Goal: Obtain resource: Download file/media

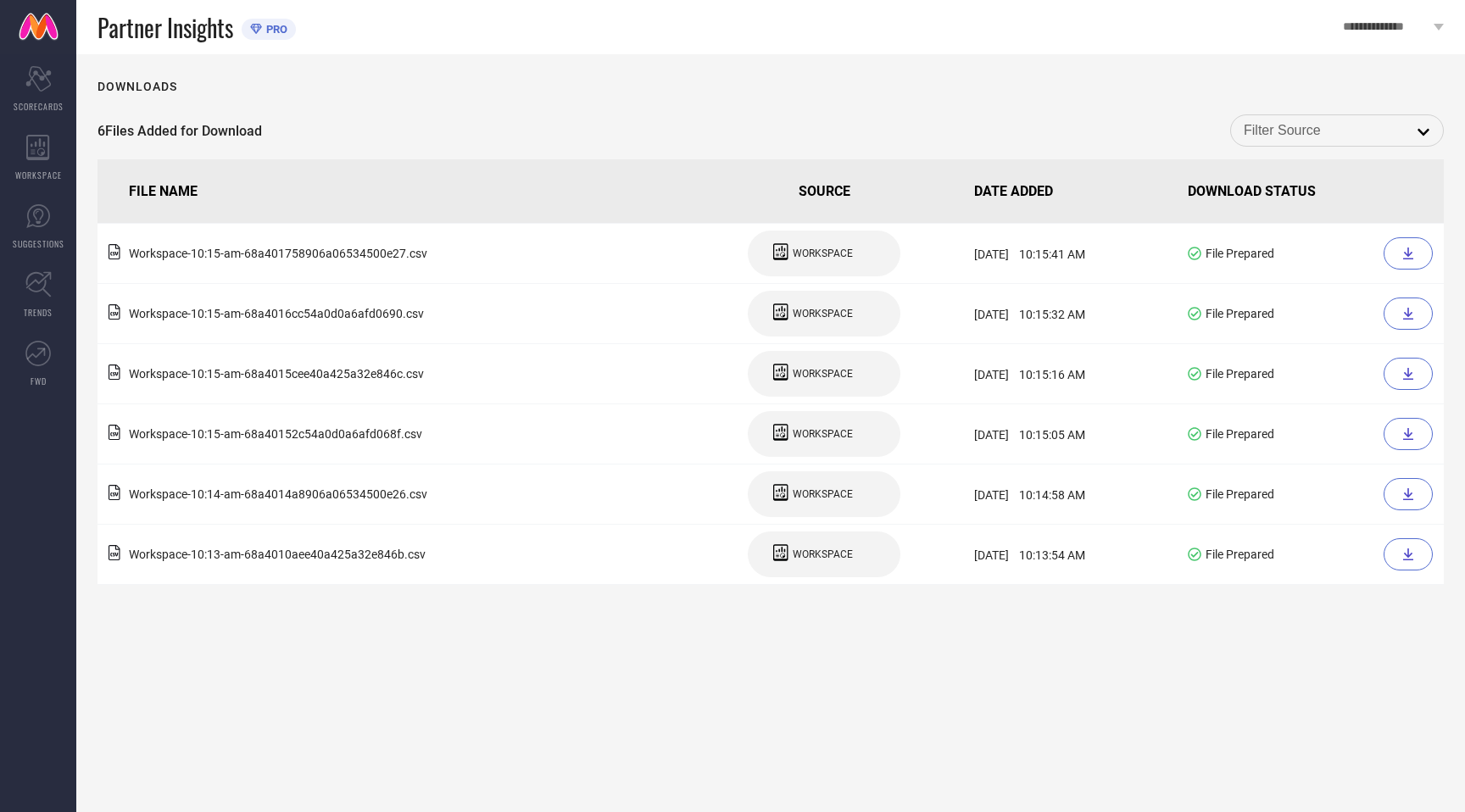
click at [32, 31] on link at bounding box center [38, 27] width 76 height 54
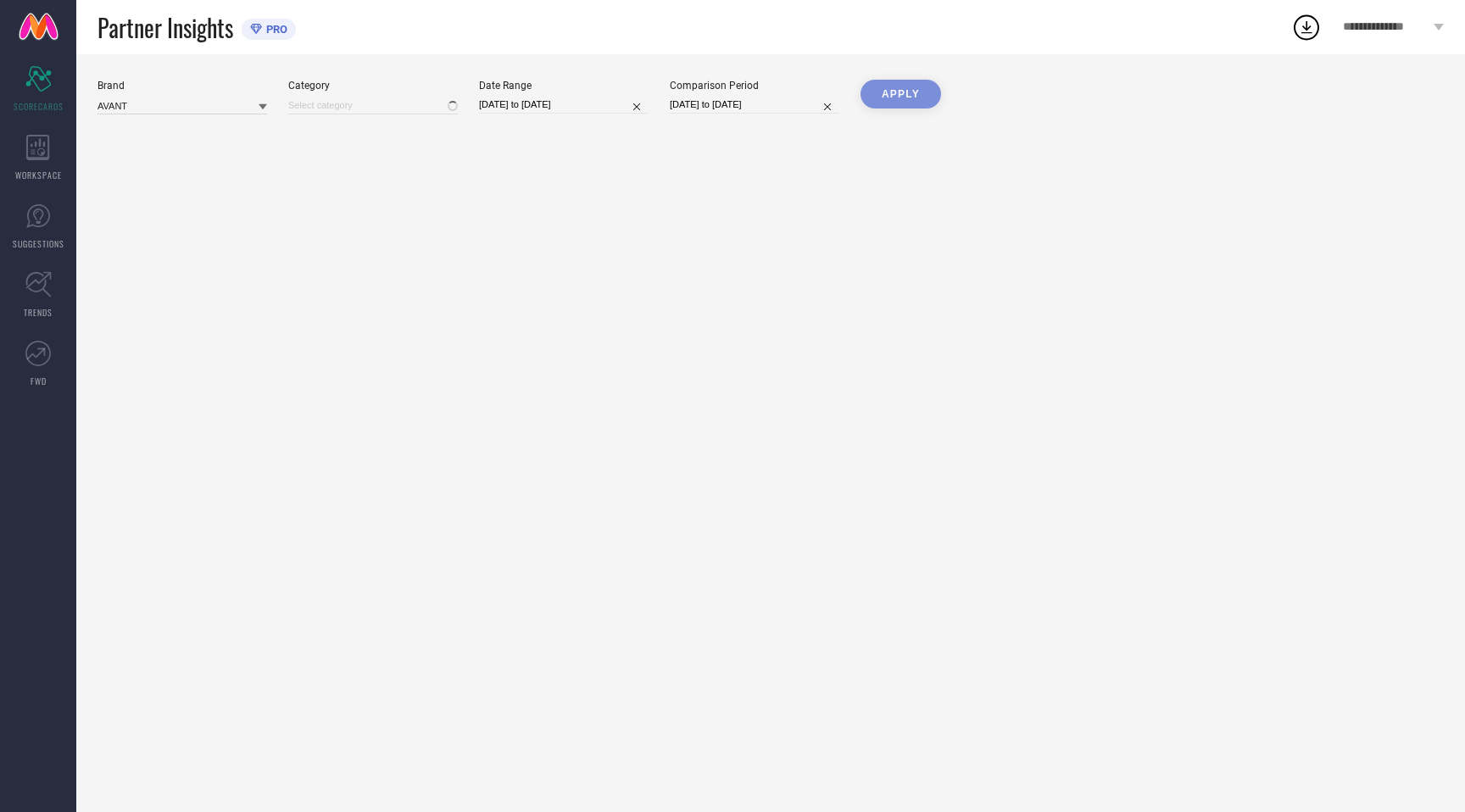
type input "All"
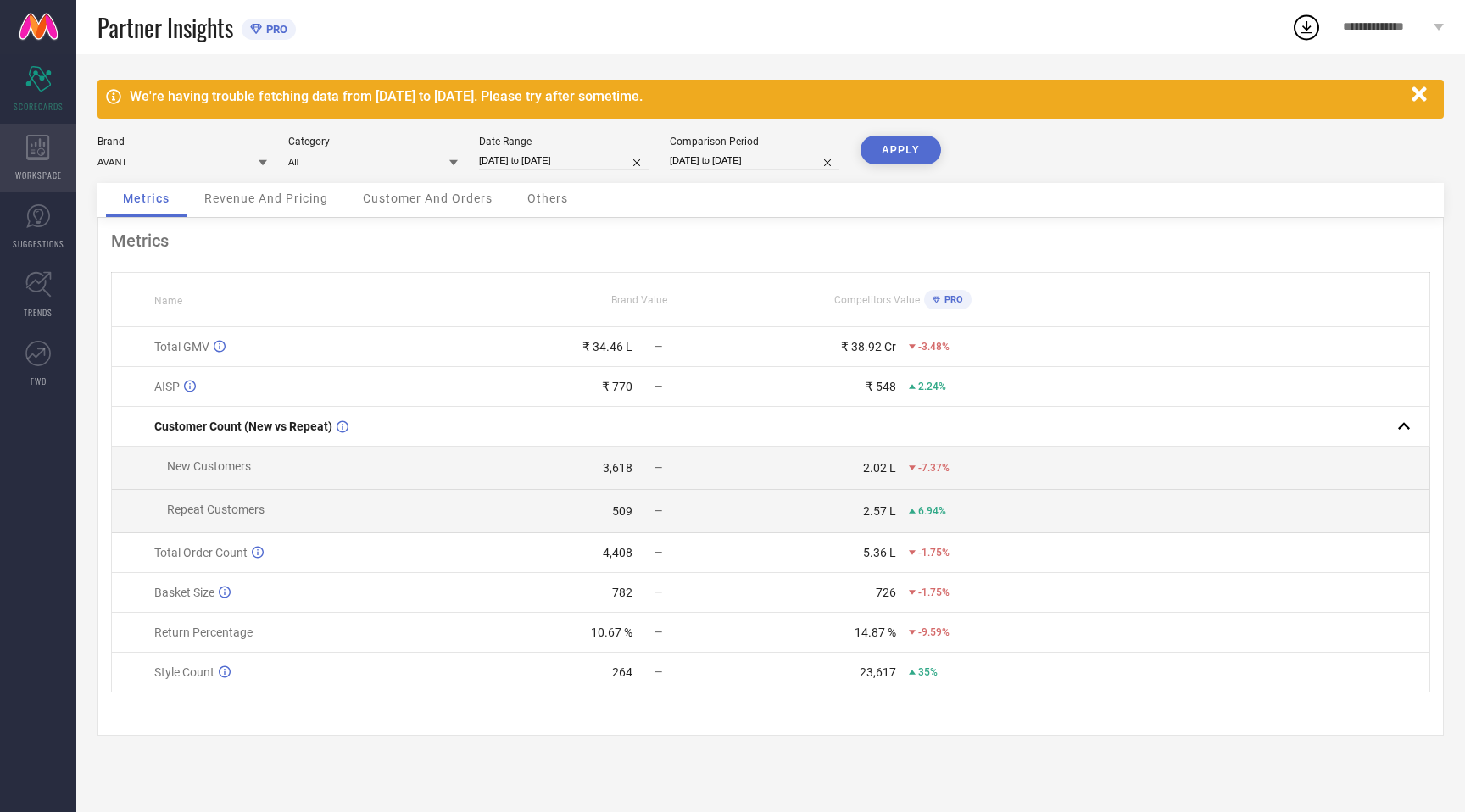
click at [32, 152] on icon at bounding box center [38, 147] width 24 height 26
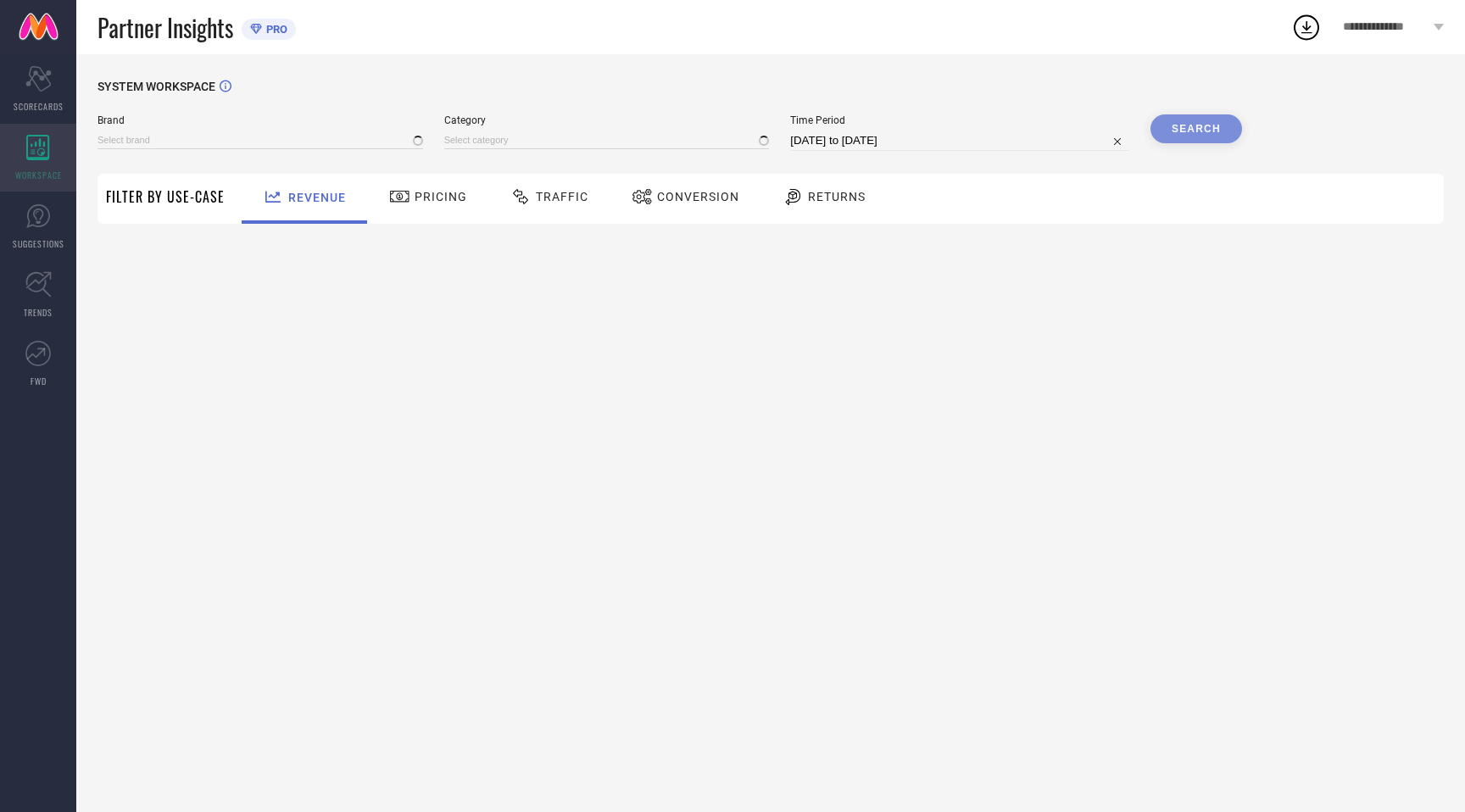
type input "AVANT"
type input "All"
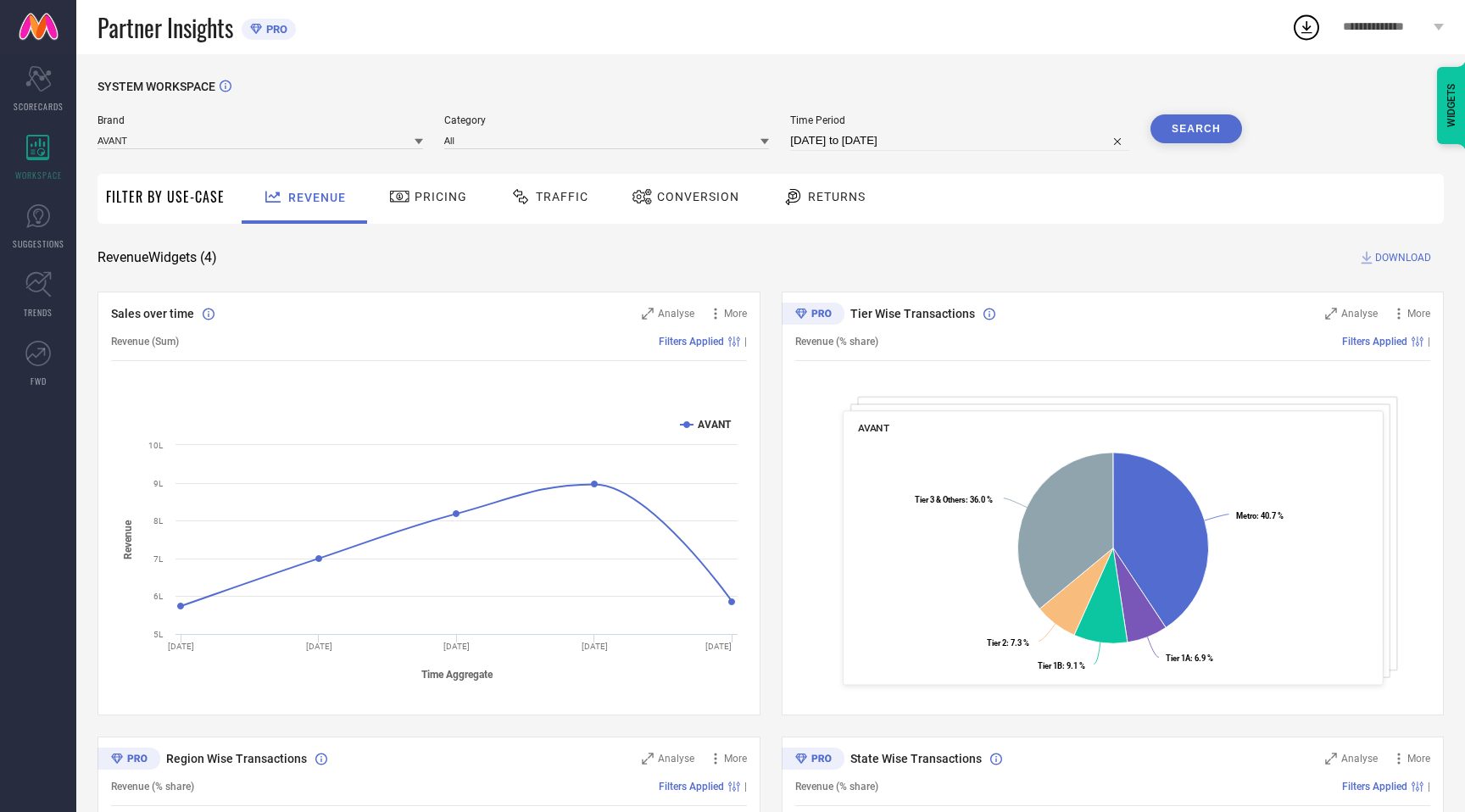
click at [550, 203] on span "Traffic" at bounding box center [562, 196] width 52 height 13
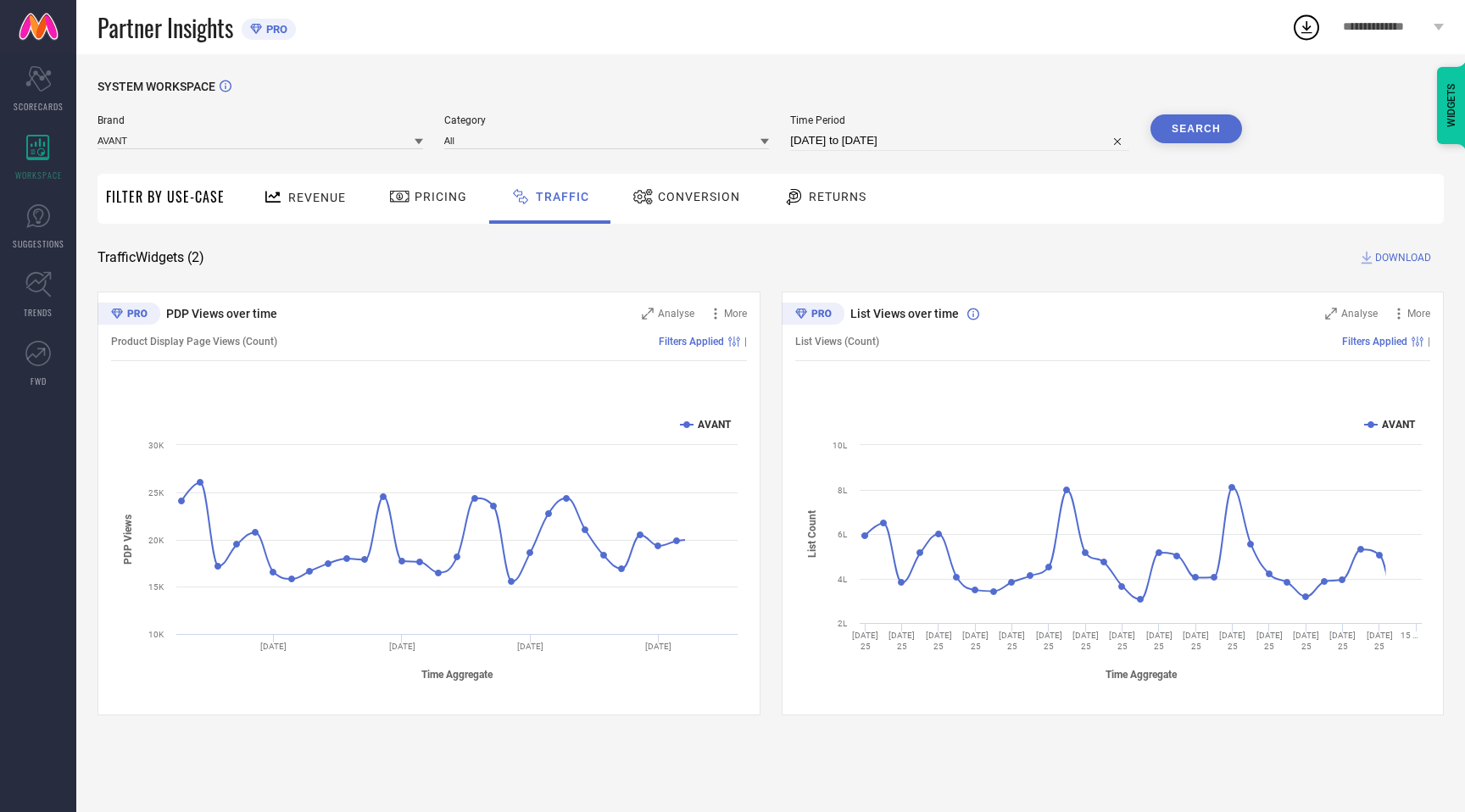
click at [835, 143] on input "17-07-2025 to 16-08-2025" at bounding box center [959, 141] width 339 height 20
select select "6"
select select "2025"
select select "7"
select select "2025"
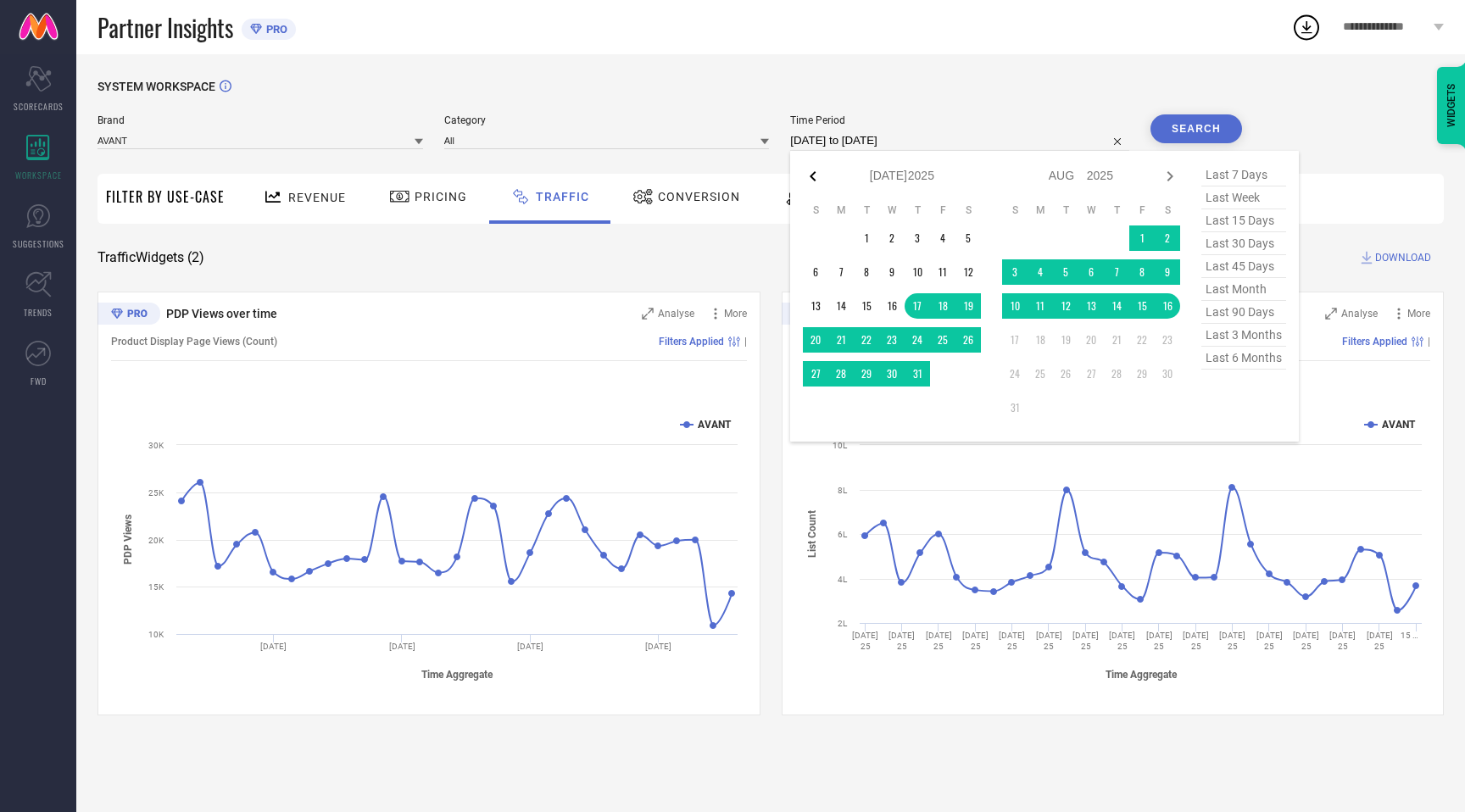
click at [811, 182] on icon at bounding box center [813, 176] width 20 height 20
select select "5"
select select "2025"
select select "6"
select select "2025"
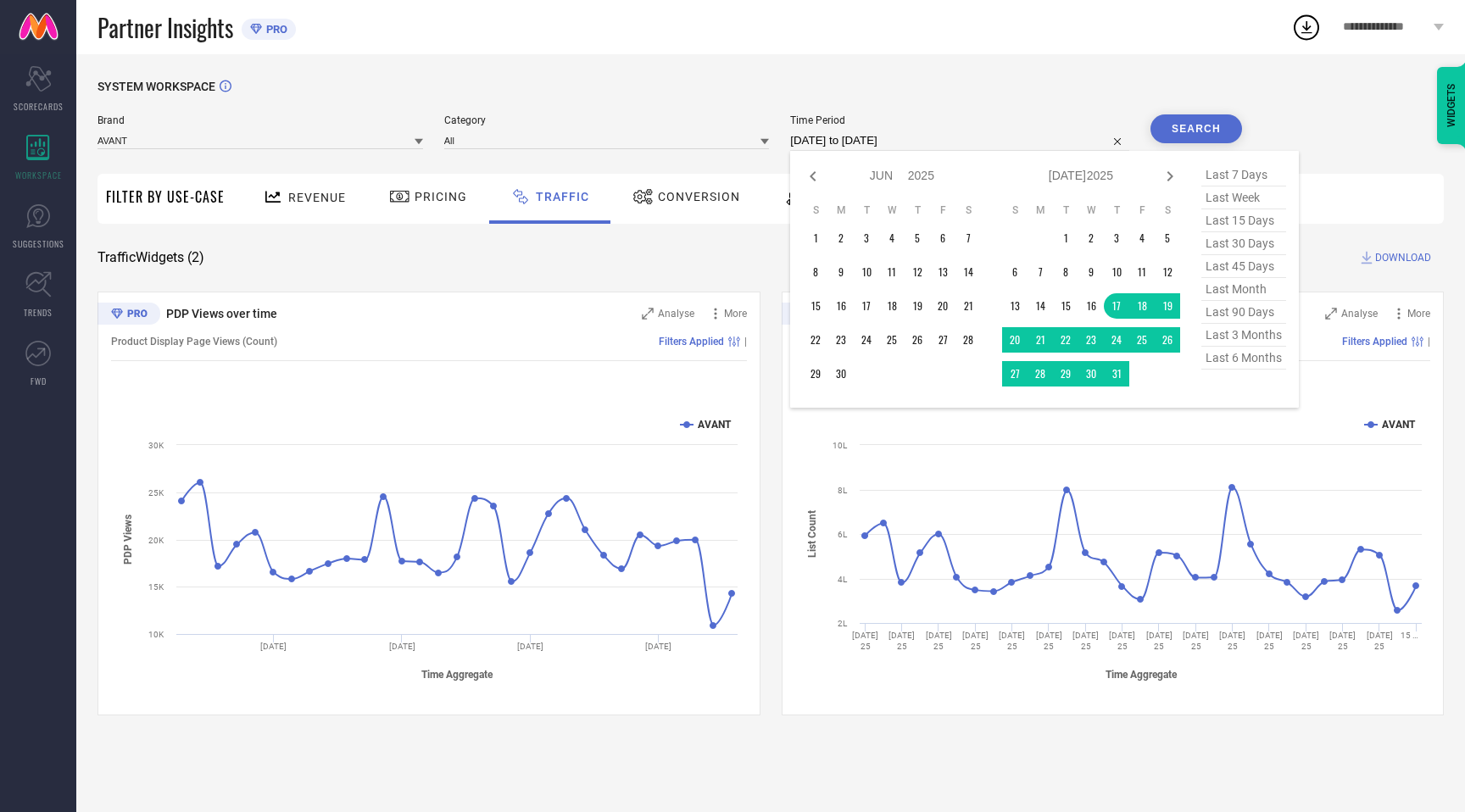
click at [811, 182] on icon at bounding box center [813, 176] width 20 height 20
select select "4"
select select "2025"
select select "5"
select select "2025"
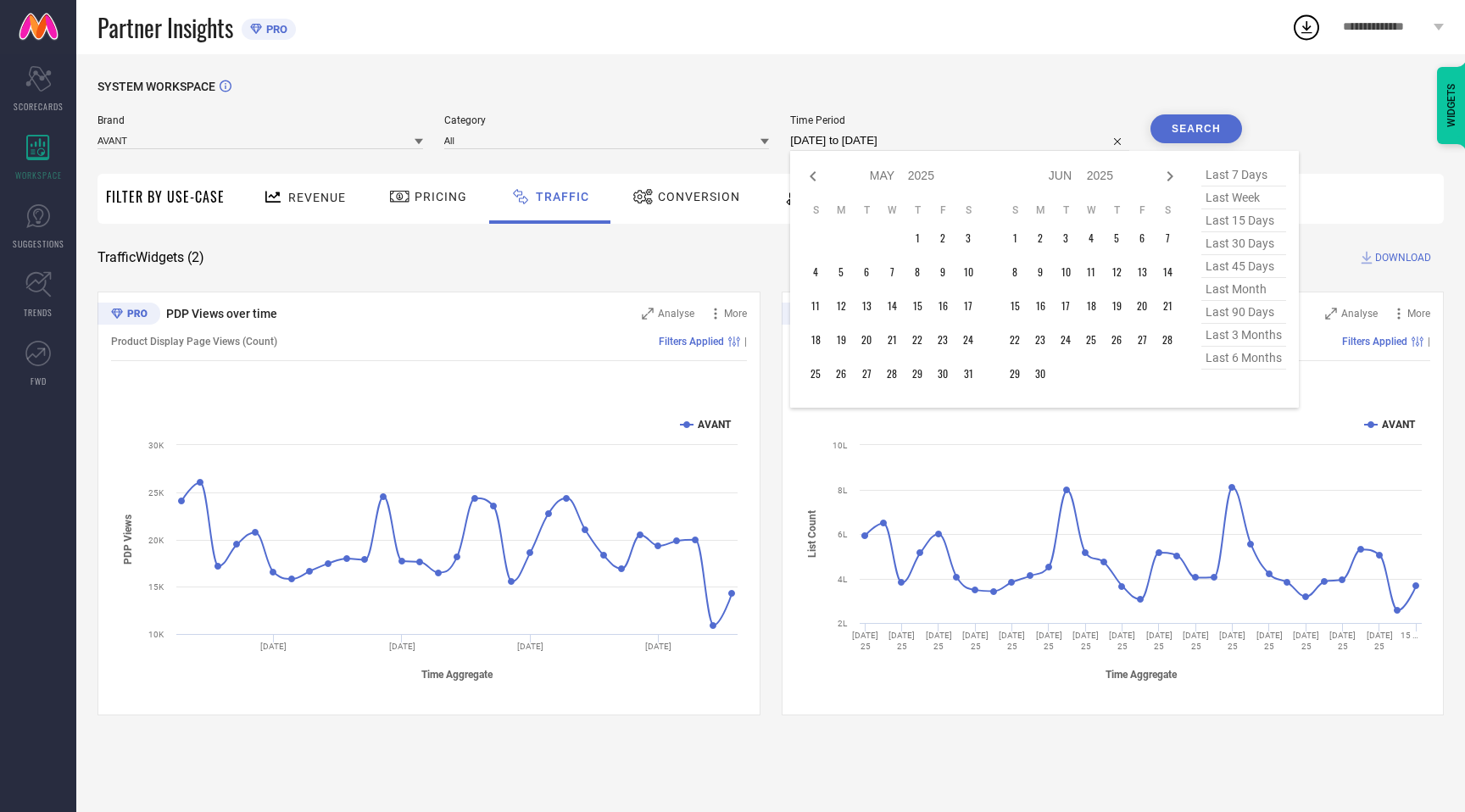
click at [811, 182] on icon at bounding box center [813, 176] width 20 height 20
select select "3"
select select "2025"
select select "4"
select select "2025"
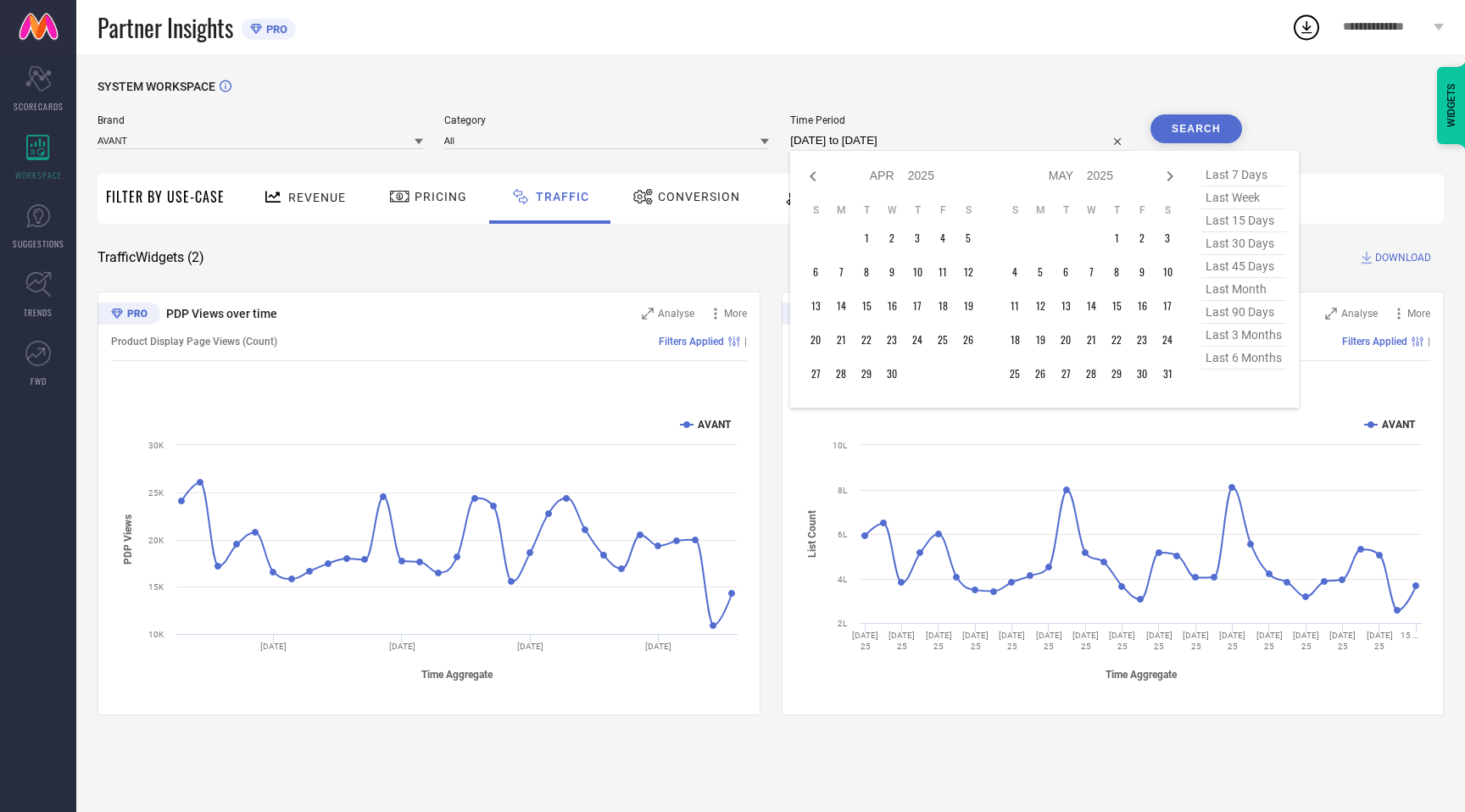
click at [811, 182] on icon at bounding box center [813, 176] width 20 height 20
select select "2"
select select "2025"
select select "3"
select select "2025"
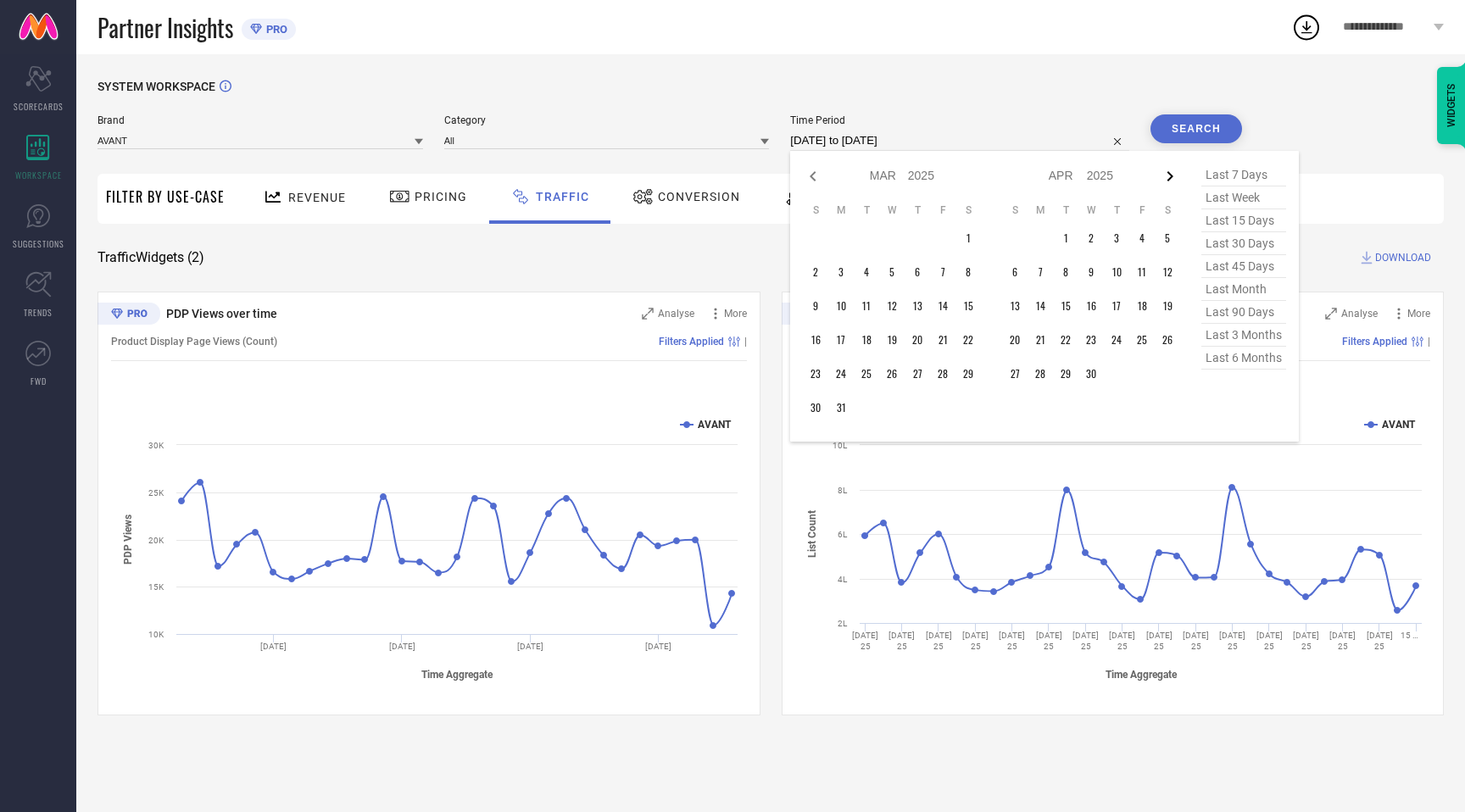
click at [1170, 172] on icon at bounding box center [1170, 176] width 20 height 20
select select "3"
select select "2025"
select select "4"
select select "2025"
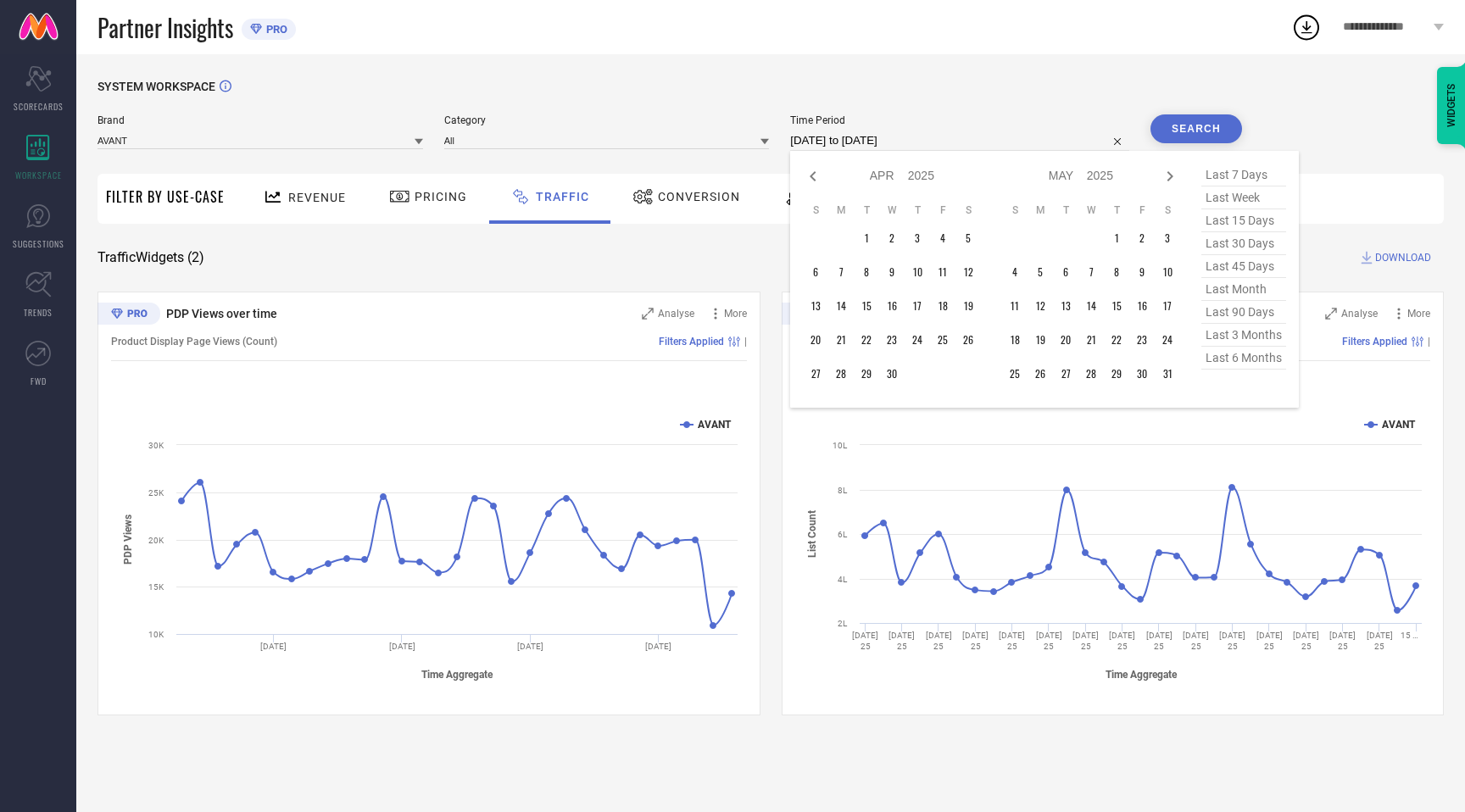
type input "After 01-04-2025"
click at [865, 241] on td "1" at bounding box center [866, 238] width 26 height 26
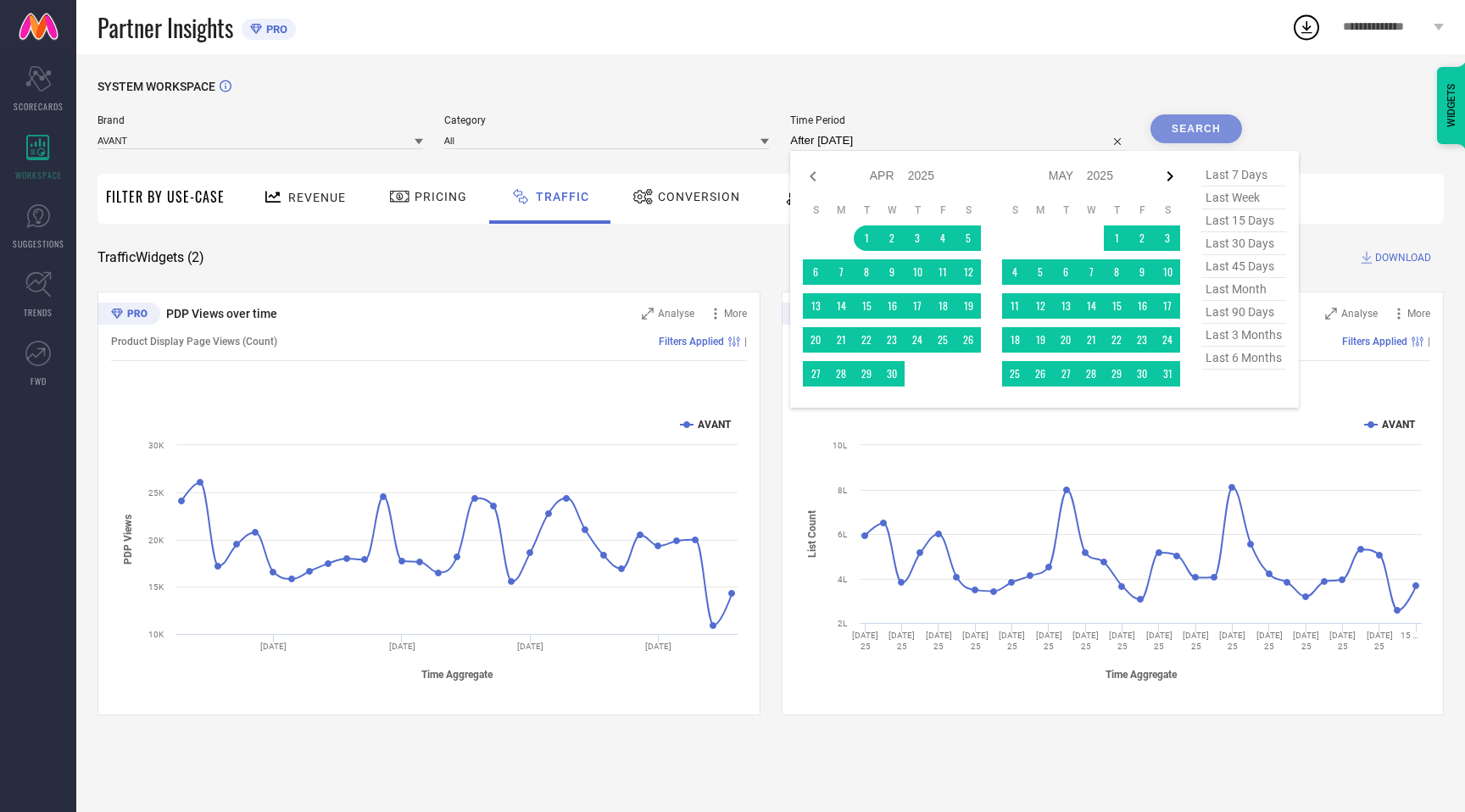
click at [1170, 180] on icon at bounding box center [1170, 176] width 20 height 20
select select "4"
select select "2025"
select select "5"
select select "2025"
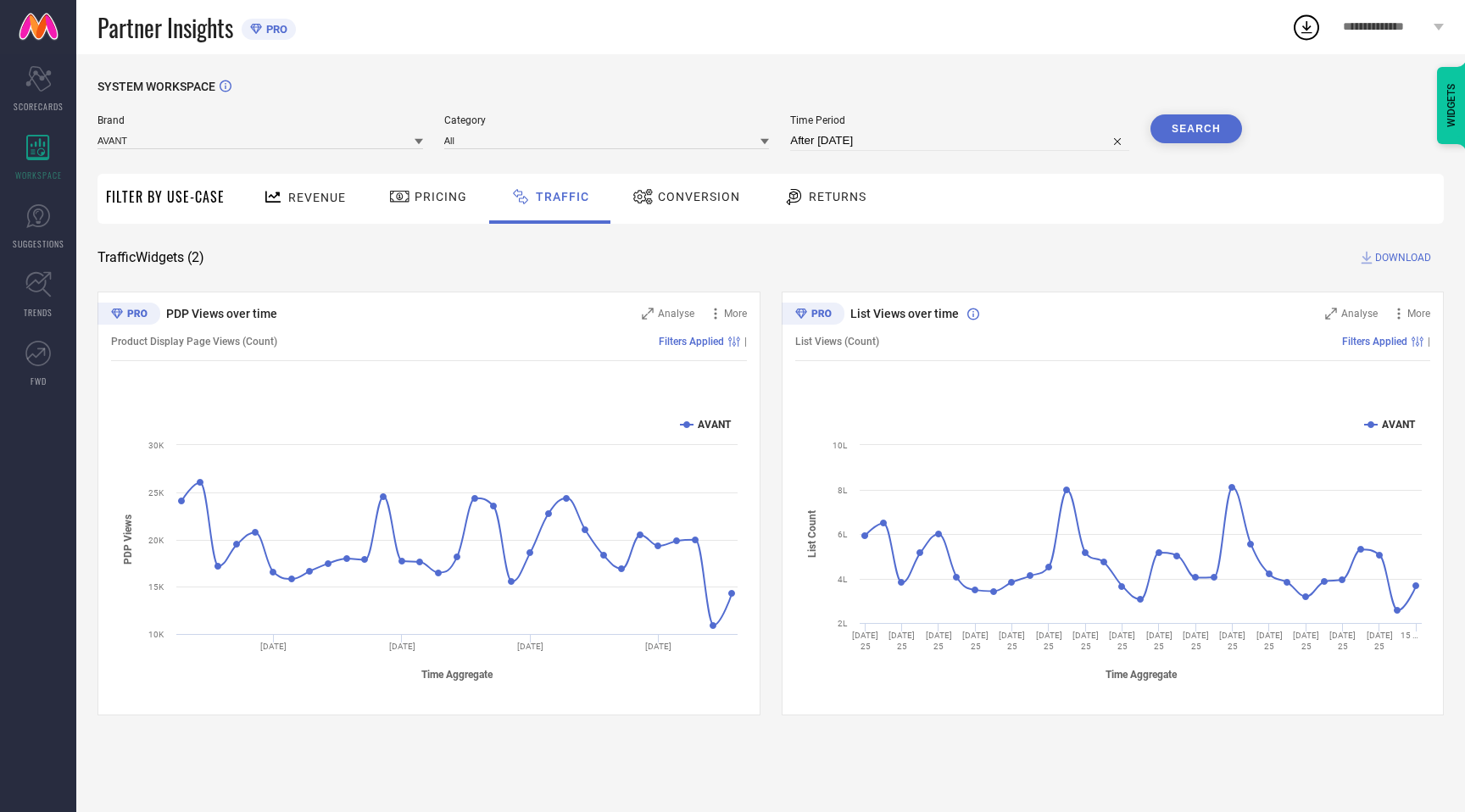
type input "01-04-2025 to 30-06-2025"
click at [1225, 116] on button "Search" at bounding box center [1197, 128] width 92 height 29
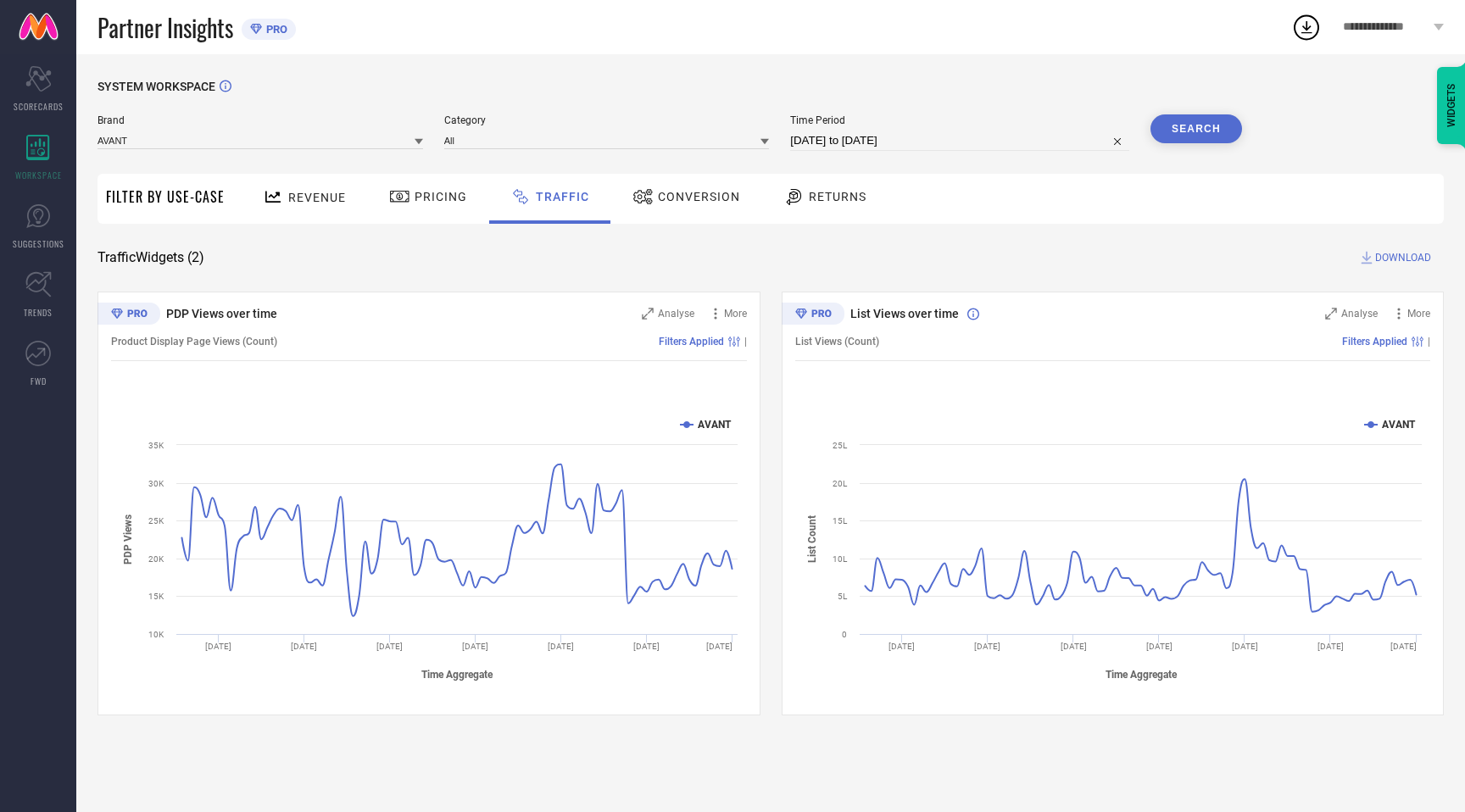
click at [1407, 257] on span "DOWNLOAD" at bounding box center [1403, 257] width 56 height 17
click at [1308, 26] on icon at bounding box center [1307, 27] width 31 height 31
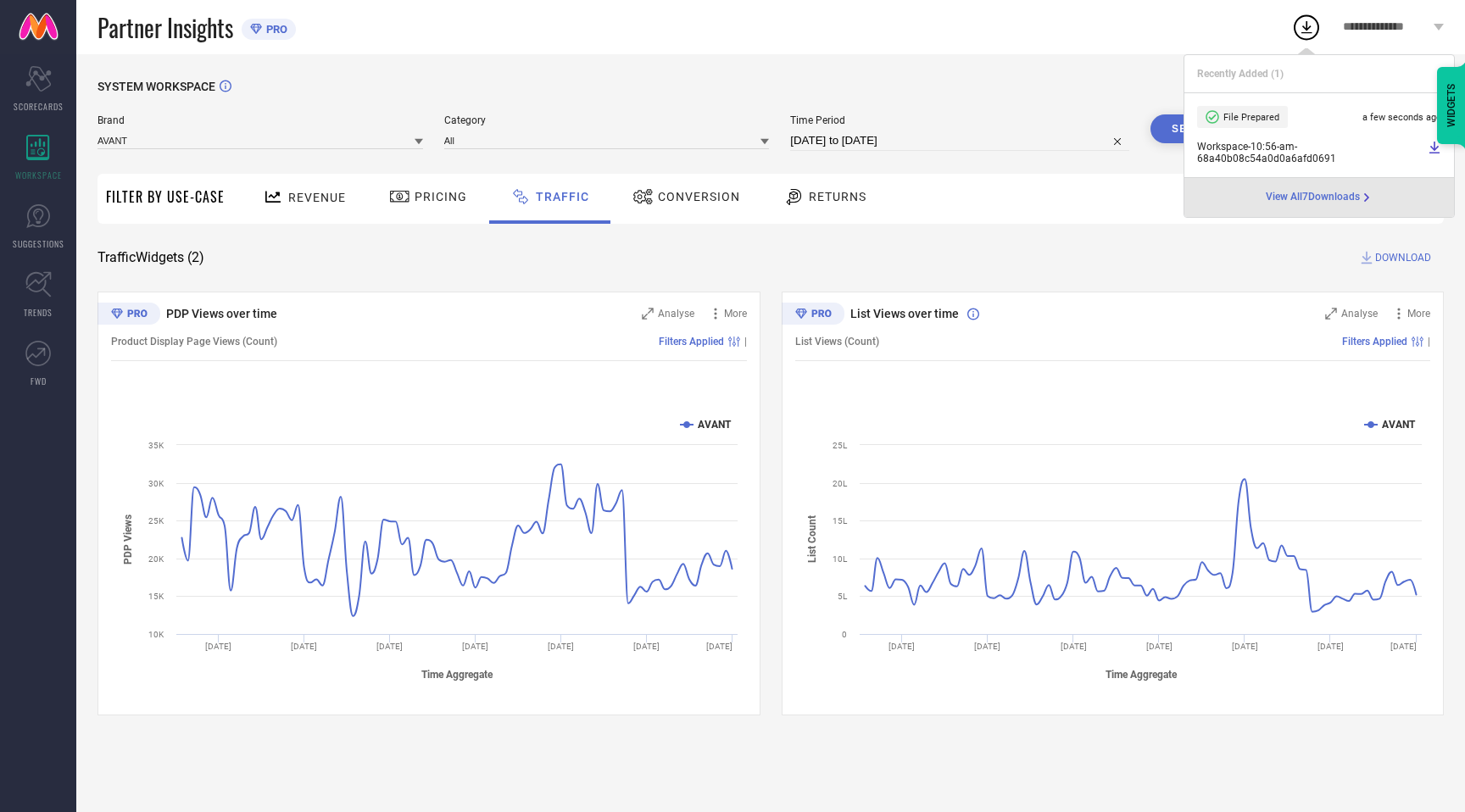
click at [562, 93] on div "SYSTEM WORKSPACE" at bounding box center [771, 96] width 1346 height 34
